Goal: Task Accomplishment & Management: Use online tool/utility

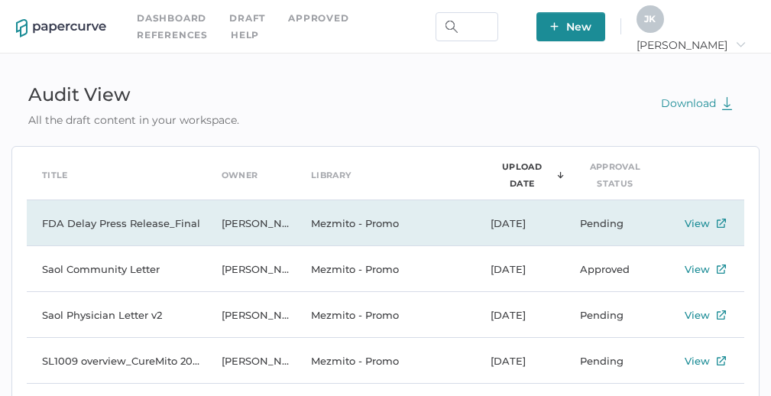
click at [150, 226] on td "FDA Delay Press Release_Final" at bounding box center [117, 223] width 180 height 46
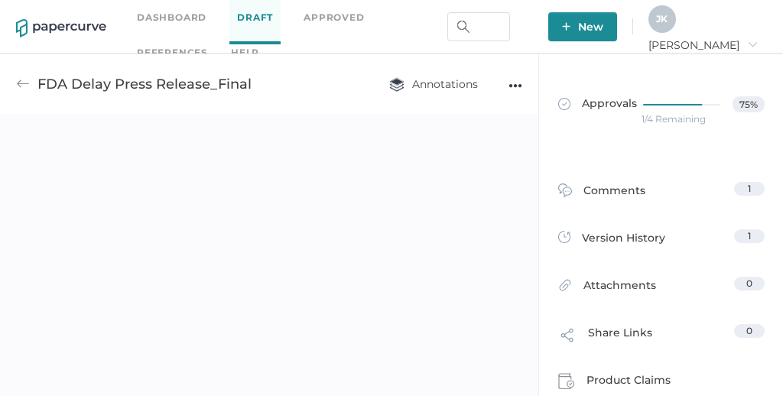
scroll to position [7, 0]
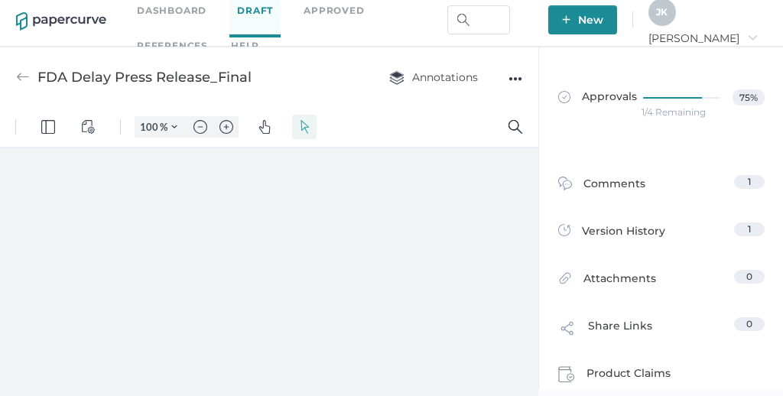
type input "112"
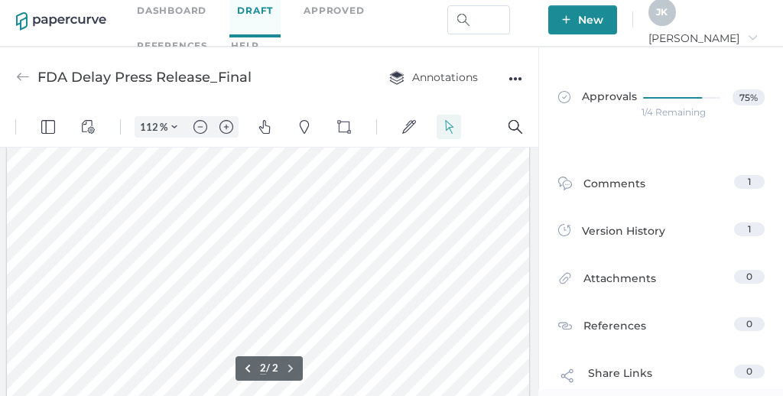
scroll to position [889, 0]
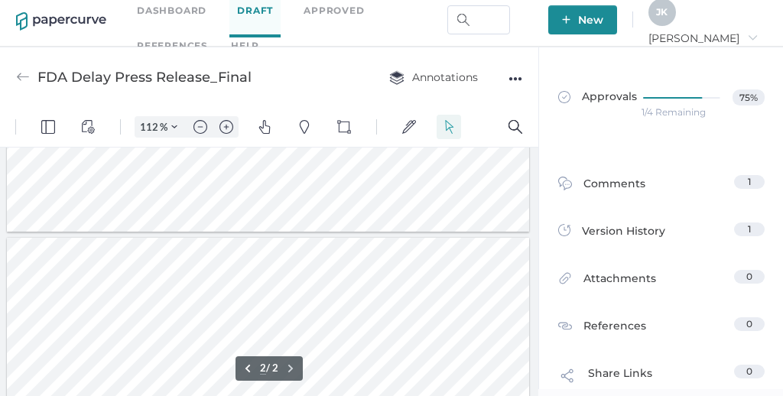
type input "1"
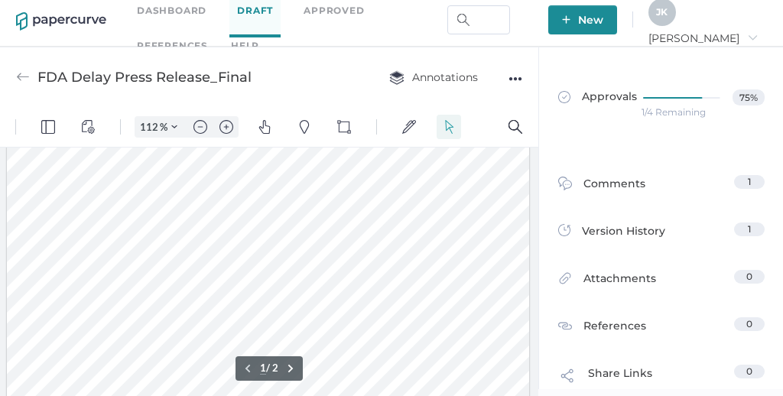
scroll to position [106, 0]
click at [302, 224] on div at bounding box center [268, 382] width 523 height 676
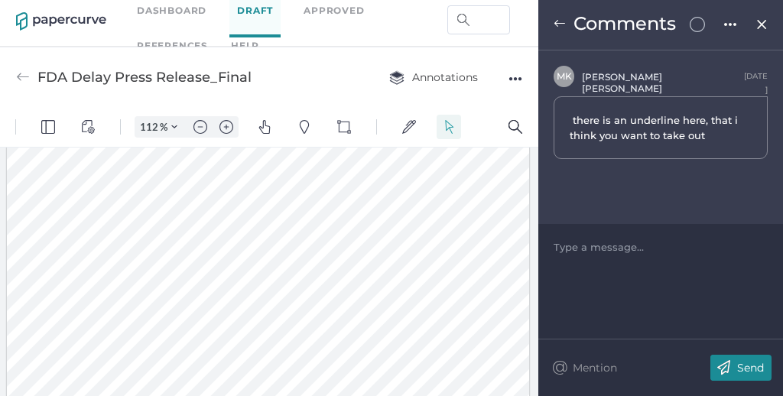
click at [300, 224] on div at bounding box center [268, 382] width 523 height 676
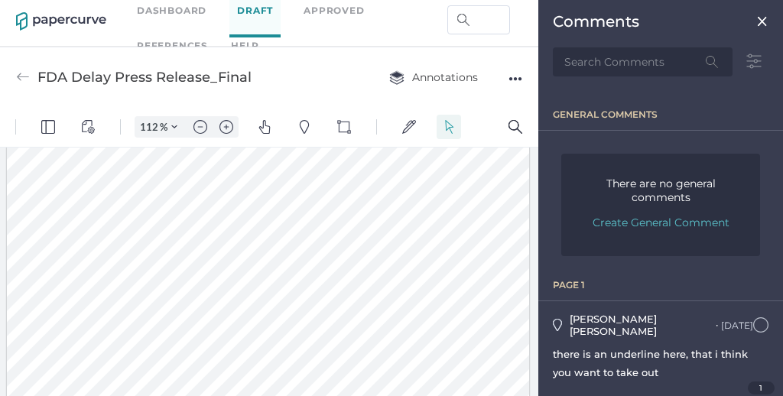
click at [279, 255] on div at bounding box center [268, 382] width 523 height 676
